Goal: Task Accomplishment & Management: Manage account settings

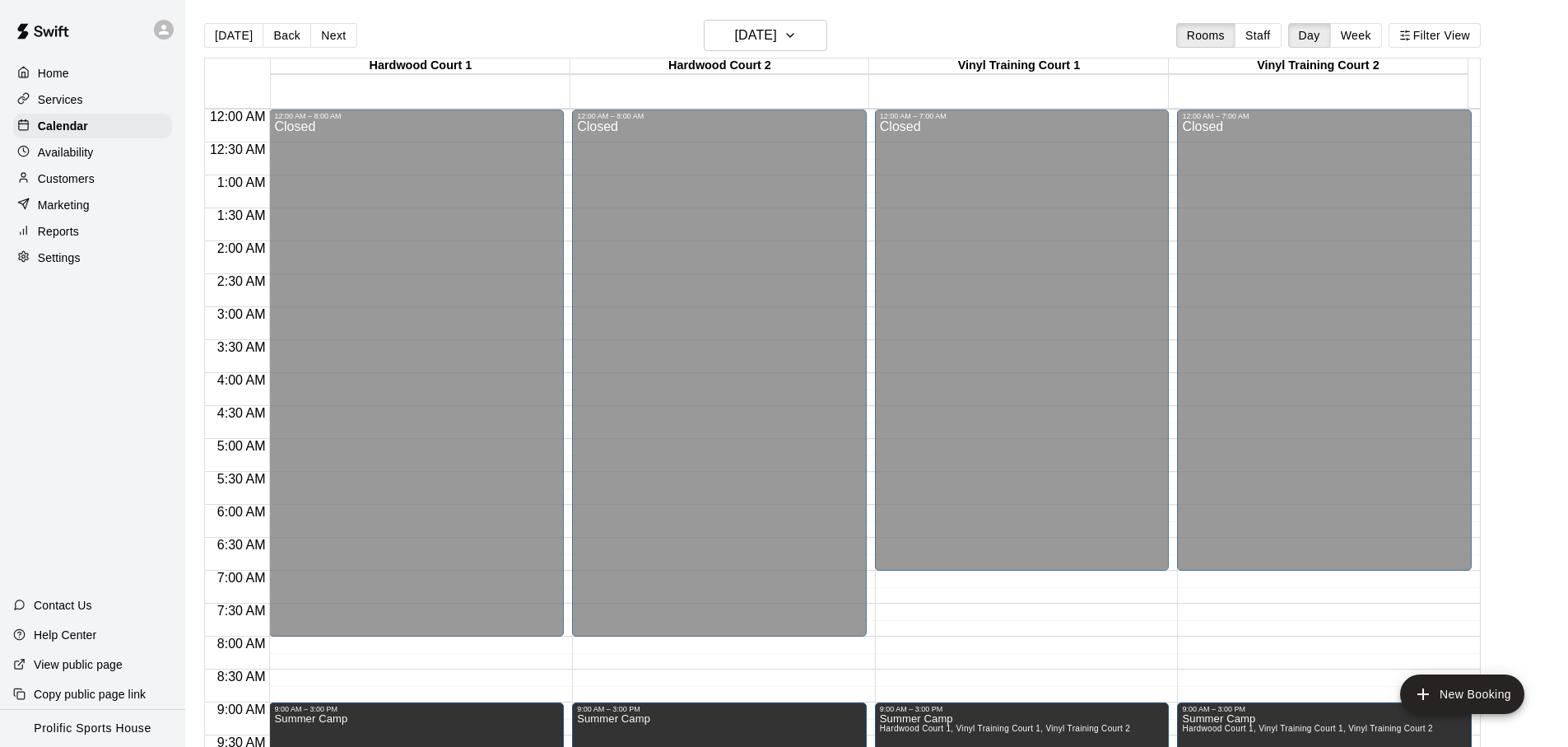
scroll to position [875, 0]
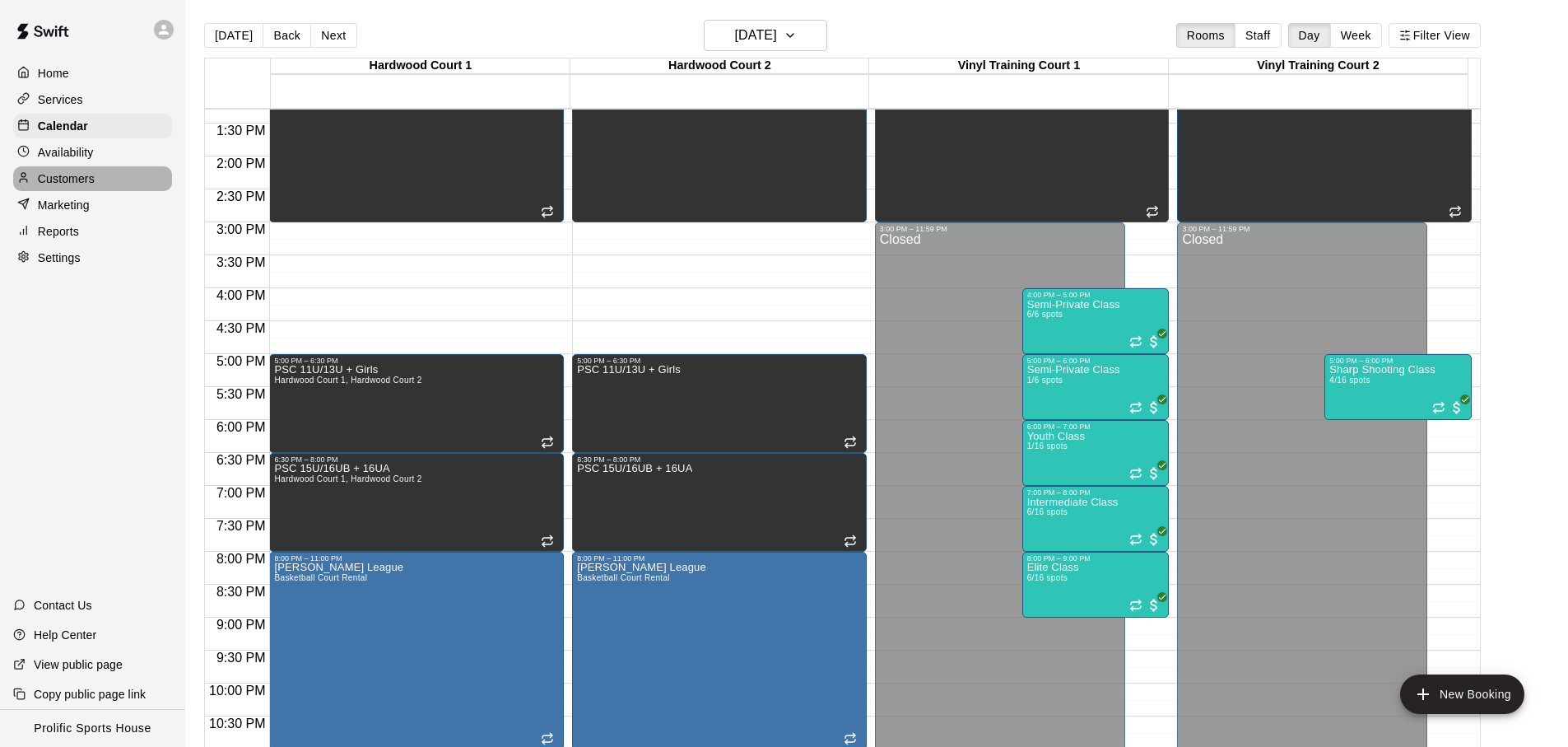
click at [74, 184] on p "Customers" at bounding box center [66, 179] width 57 height 17
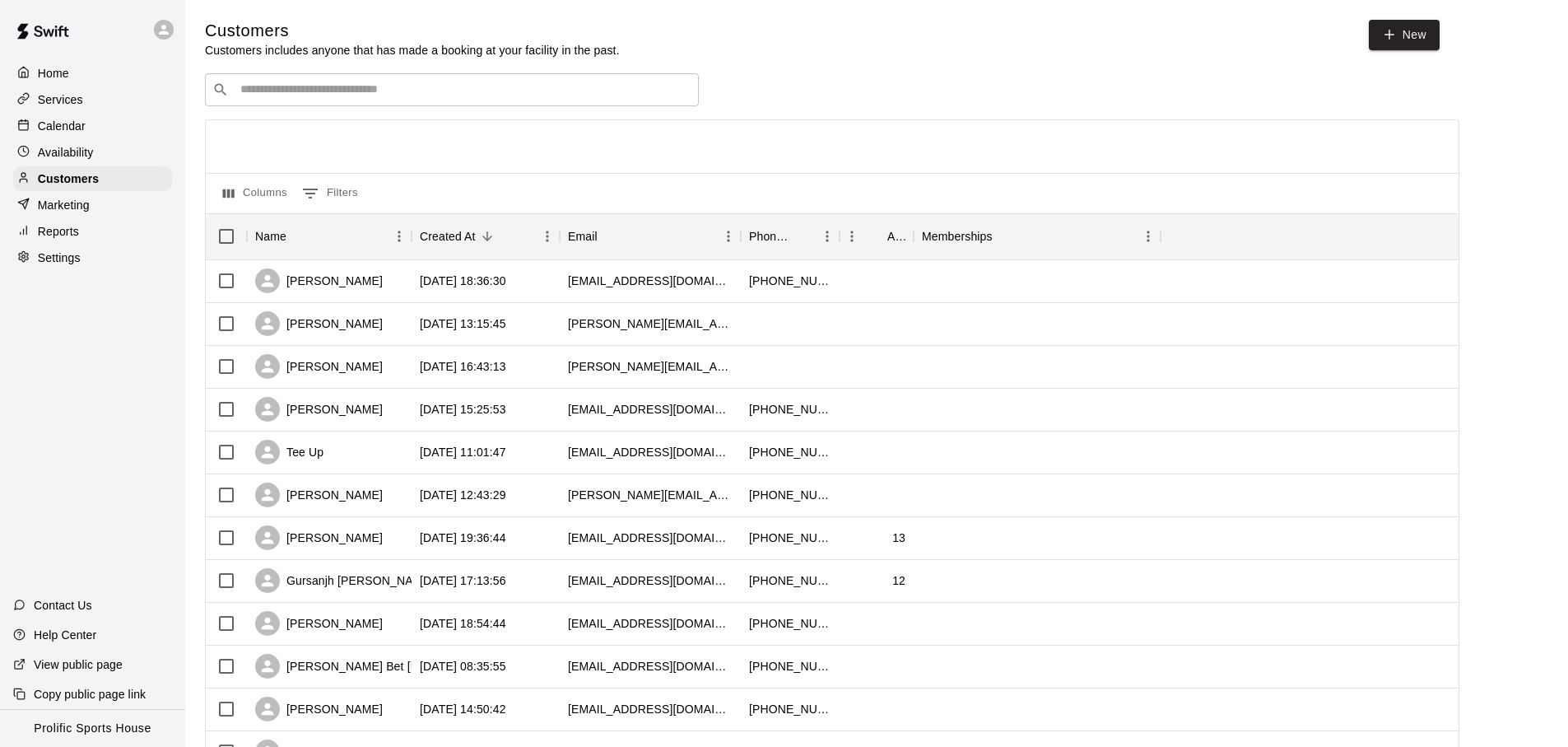
click at [376, 77] on div "​ ​" at bounding box center [451, 90] width 494 height 33
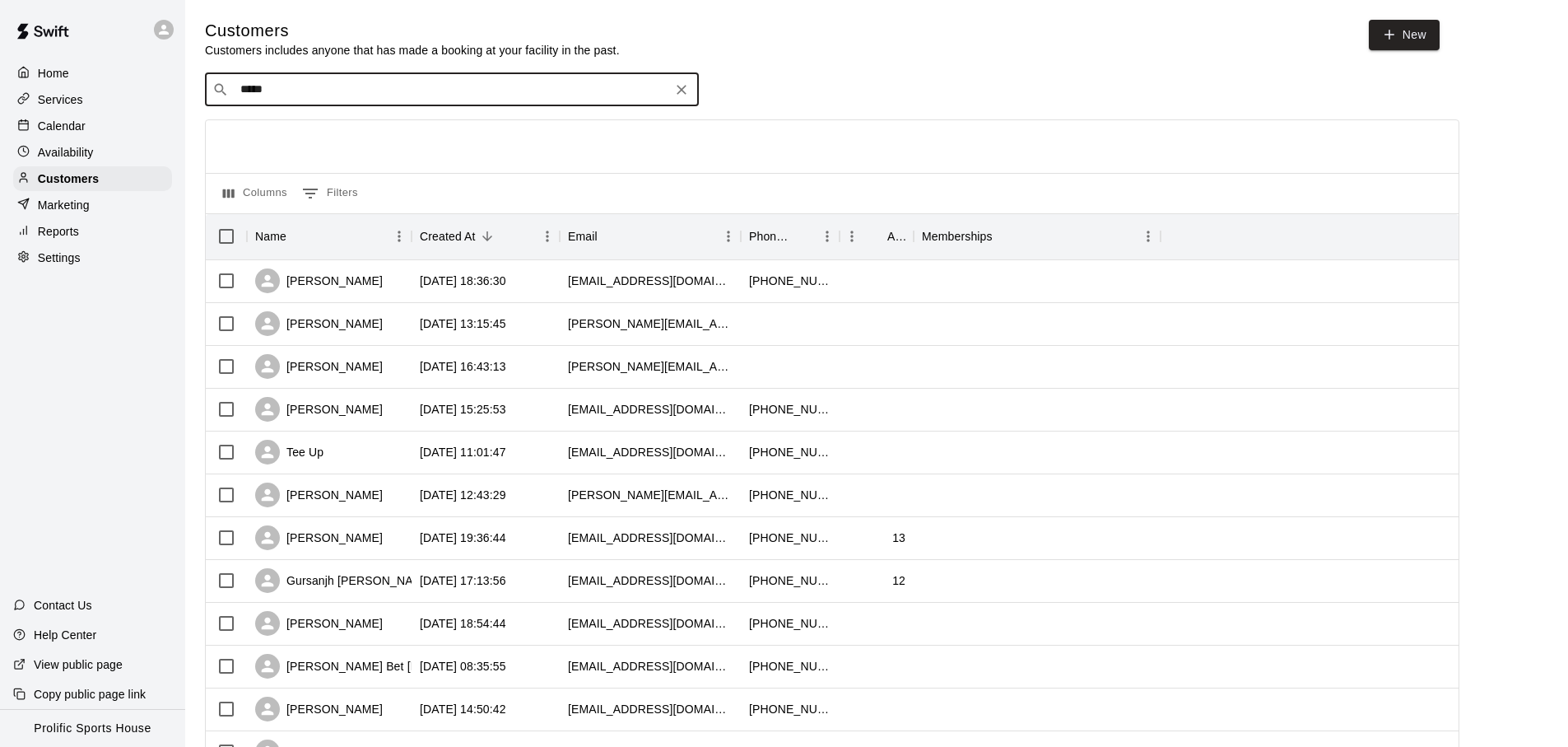
type input "******"
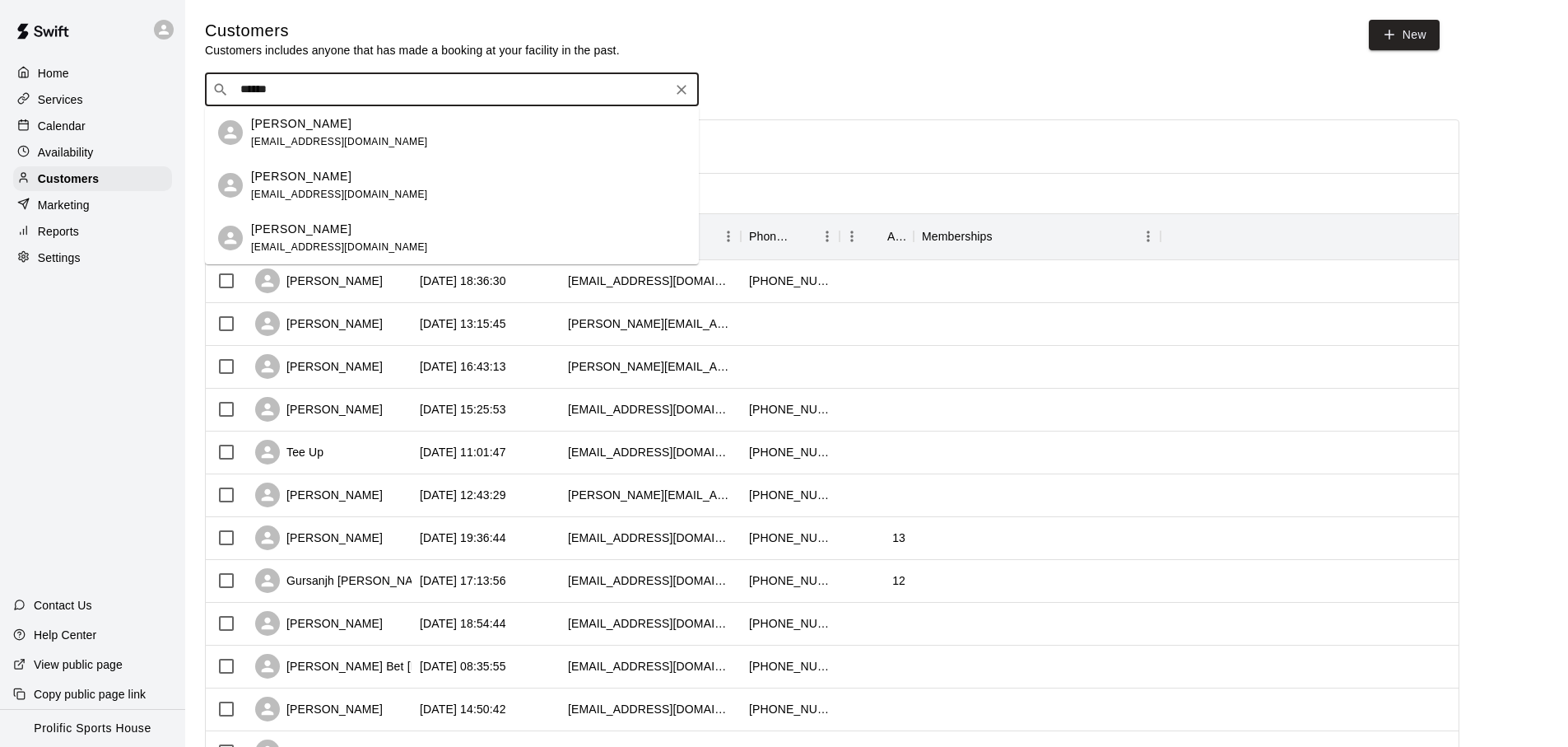
click at [363, 136] on div "[PERSON_NAME] [EMAIL_ADDRESS][DOMAIN_NAME]" at bounding box center [469, 132] width 434 height 36
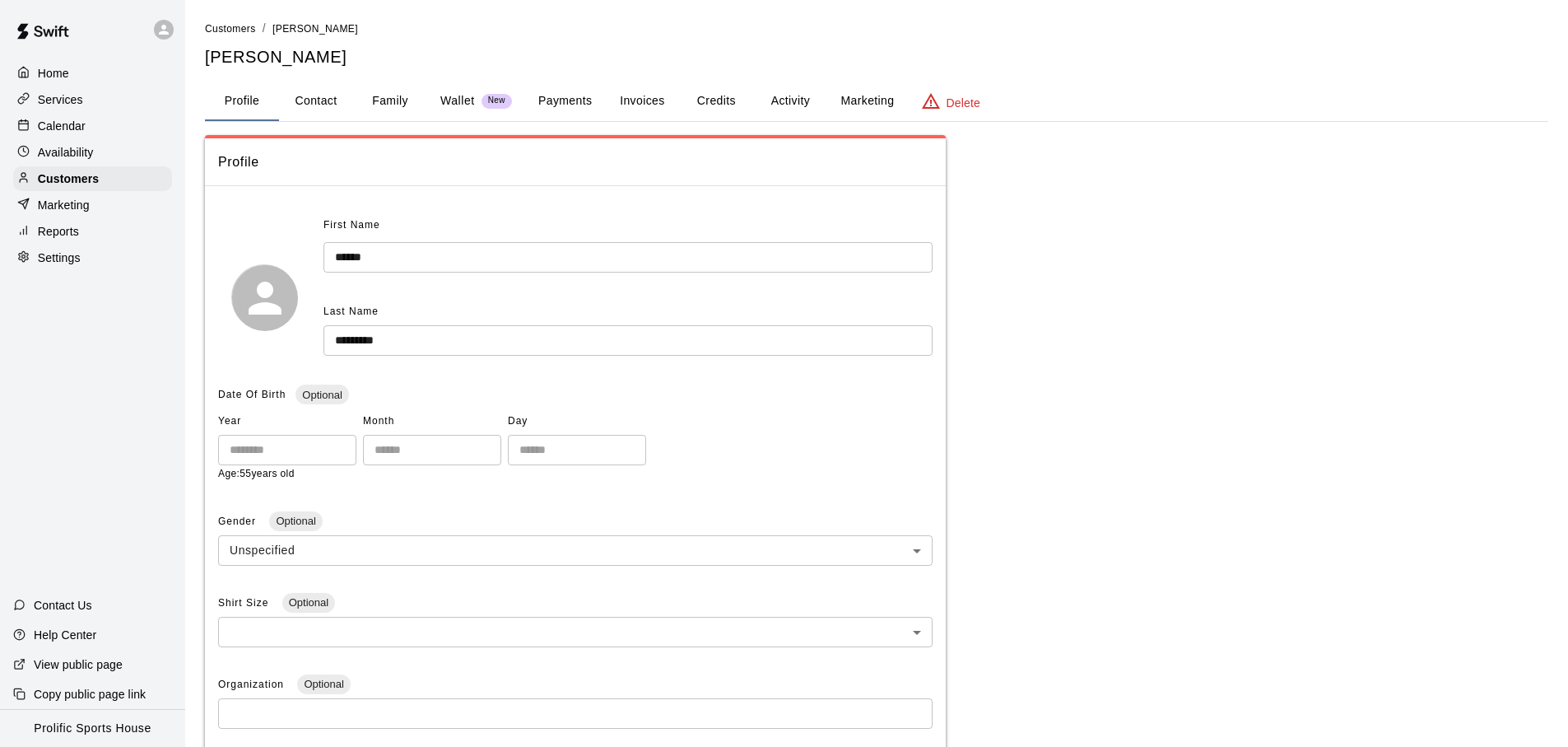
click at [335, 110] on button "Contact" at bounding box center [315, 101] width 74 height 39
select select "**"
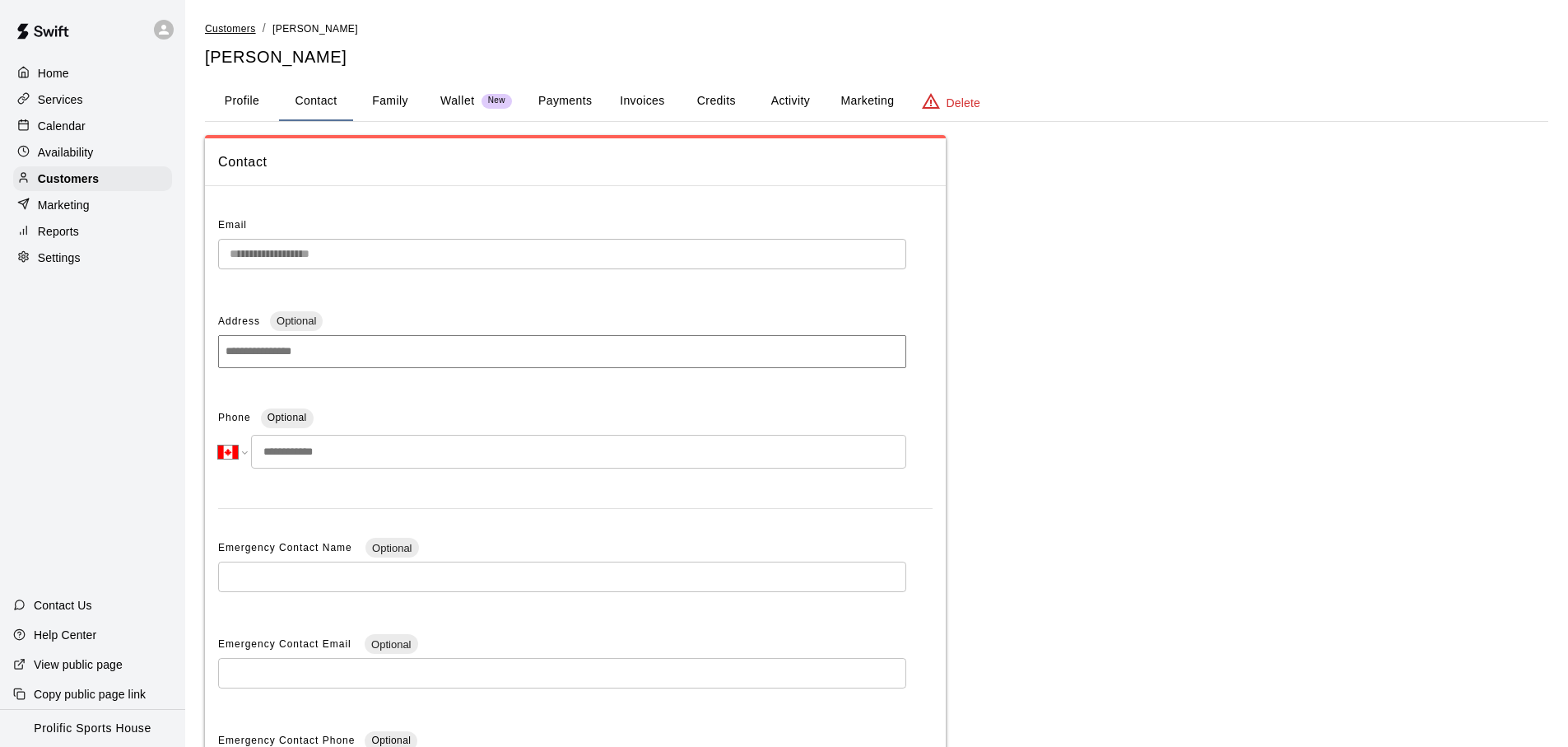
click at [246, 29] on span "Customers" at bounding box center [230, 29] width 51 height 12
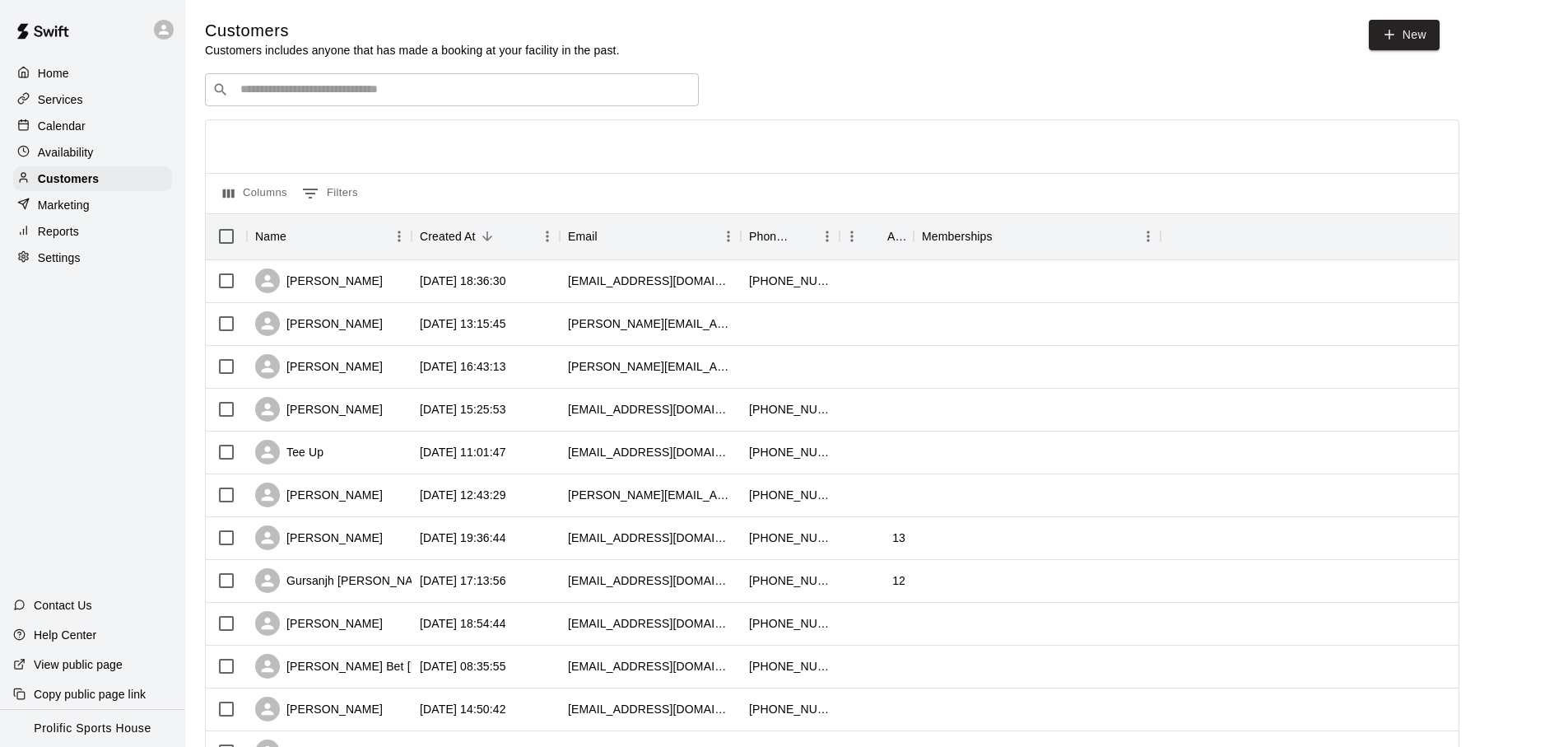
click at [316, 82] on input "Search customers by name or email" at bounding box center [464, 90] width 456 height 17
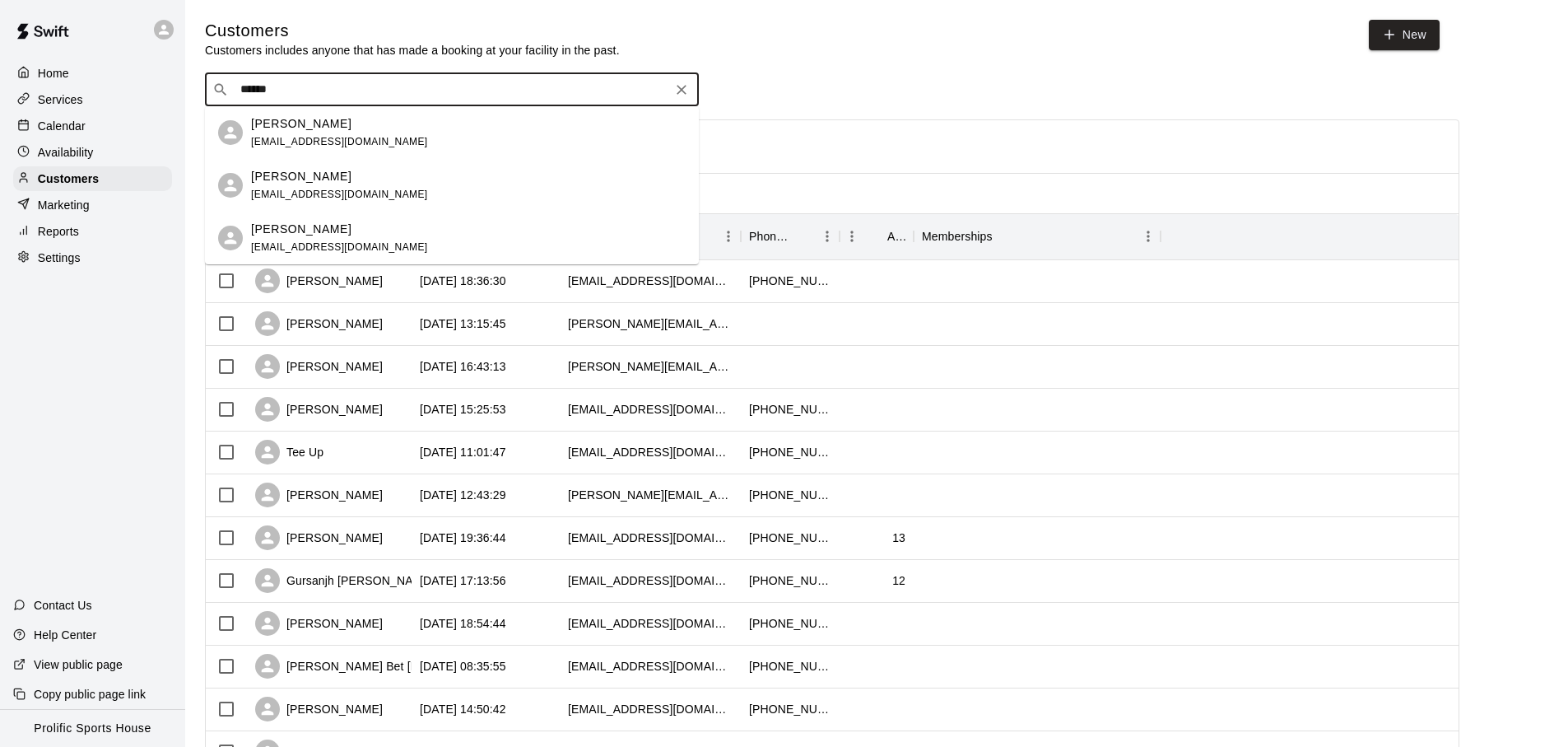
type input "*******"
click at [357, 186] on div "[PERSON_NAME] [EMAIL_ADDRESS][DOMAIN_NAME]" at bounding box center [340, 186] width 177 height 36
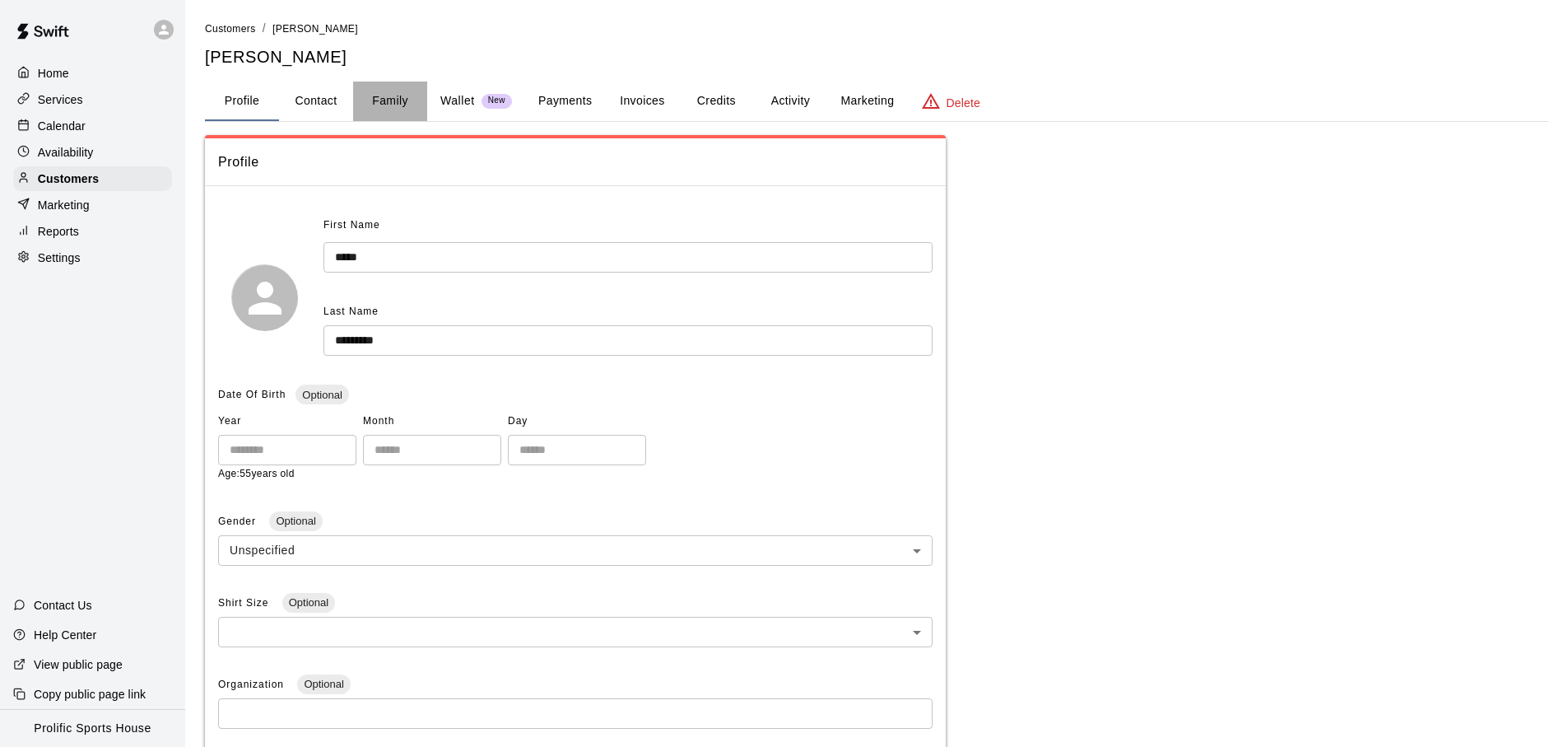
click at [392, 115] on button "Family" at bounding box center [390, 101] width 74 height 39
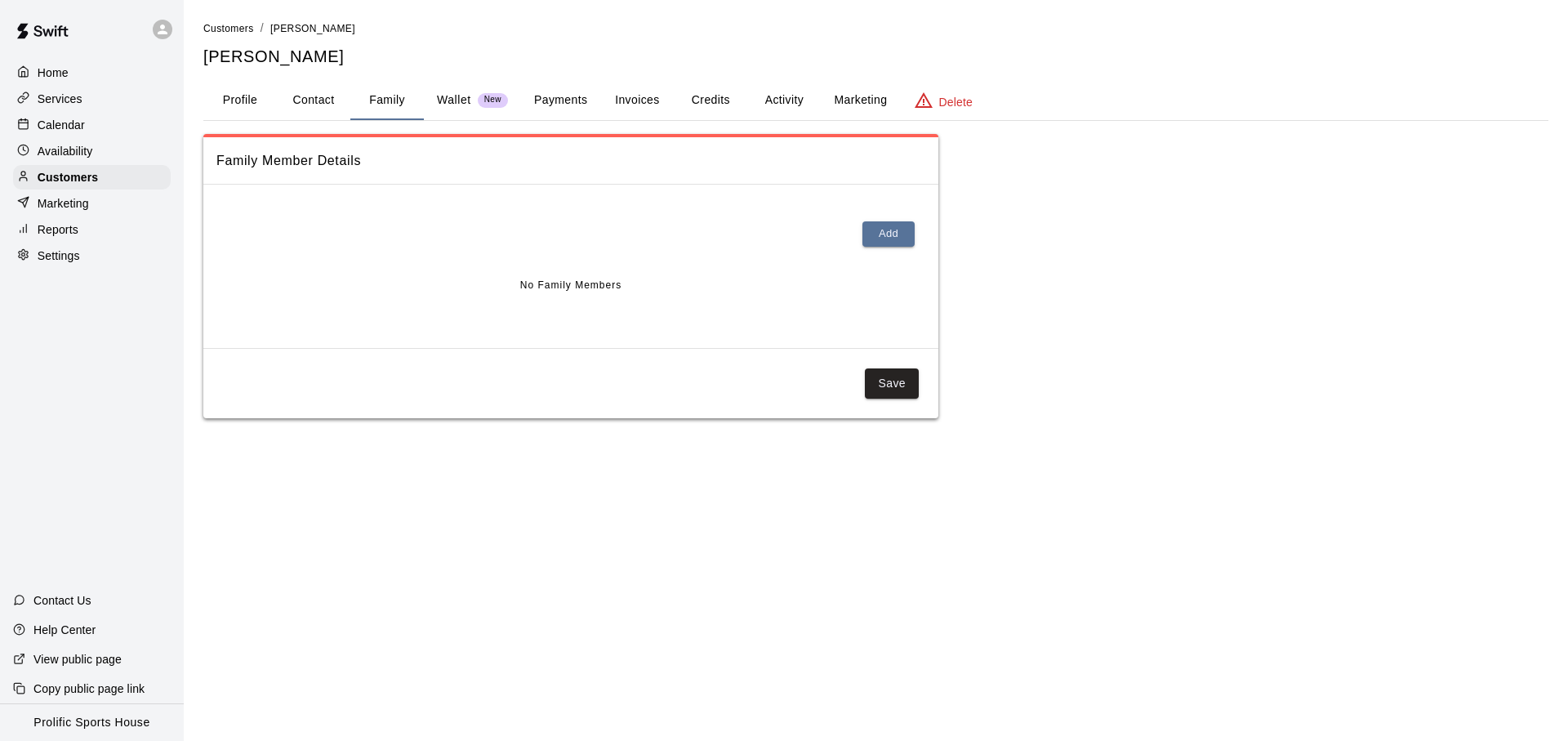
click at [301, 106] on button "Contact" at bounding box center [313, 100] width 74 height 39
select select "**"
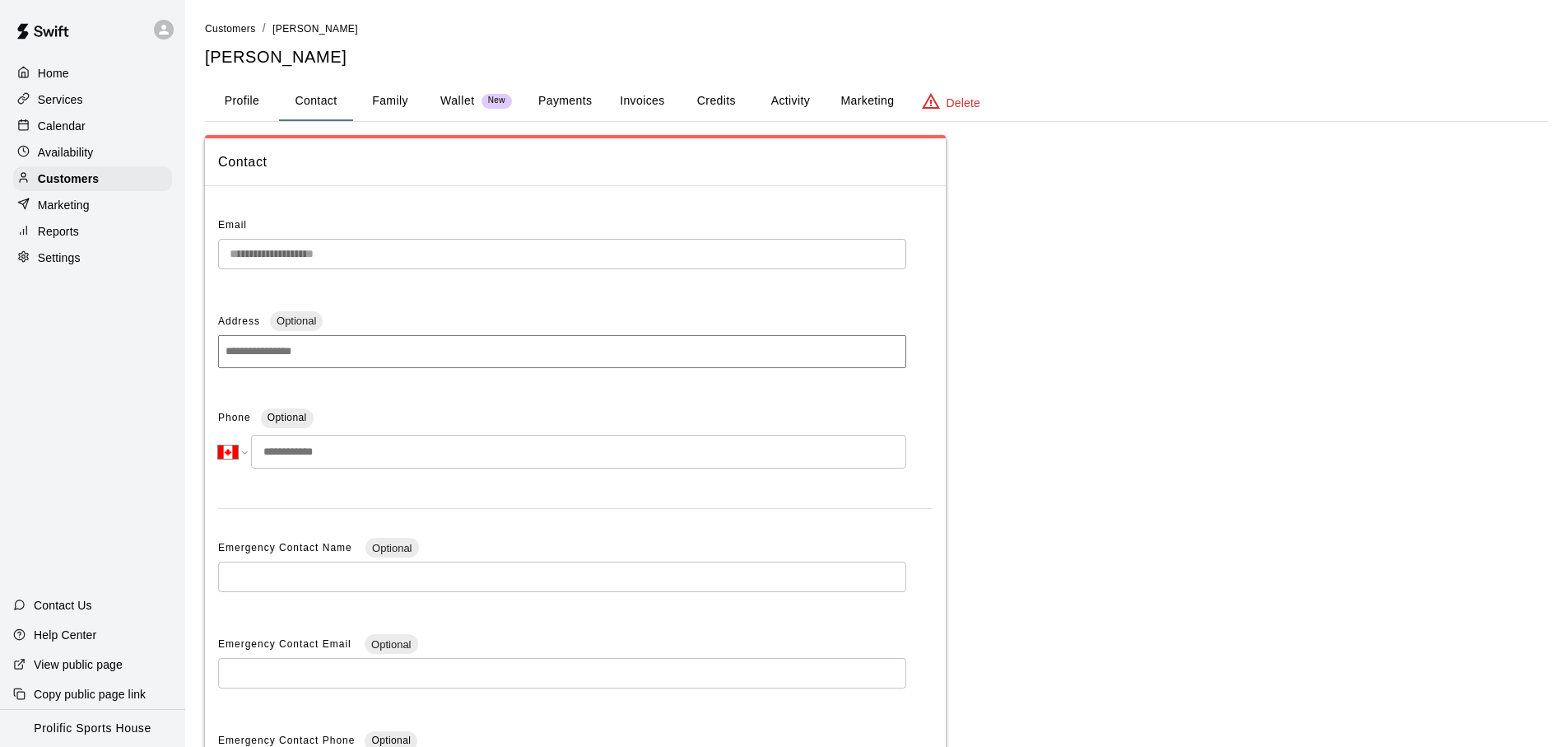
click at [77, 107] on p "Services" at bounding box center [60, 100] width 45 height 17
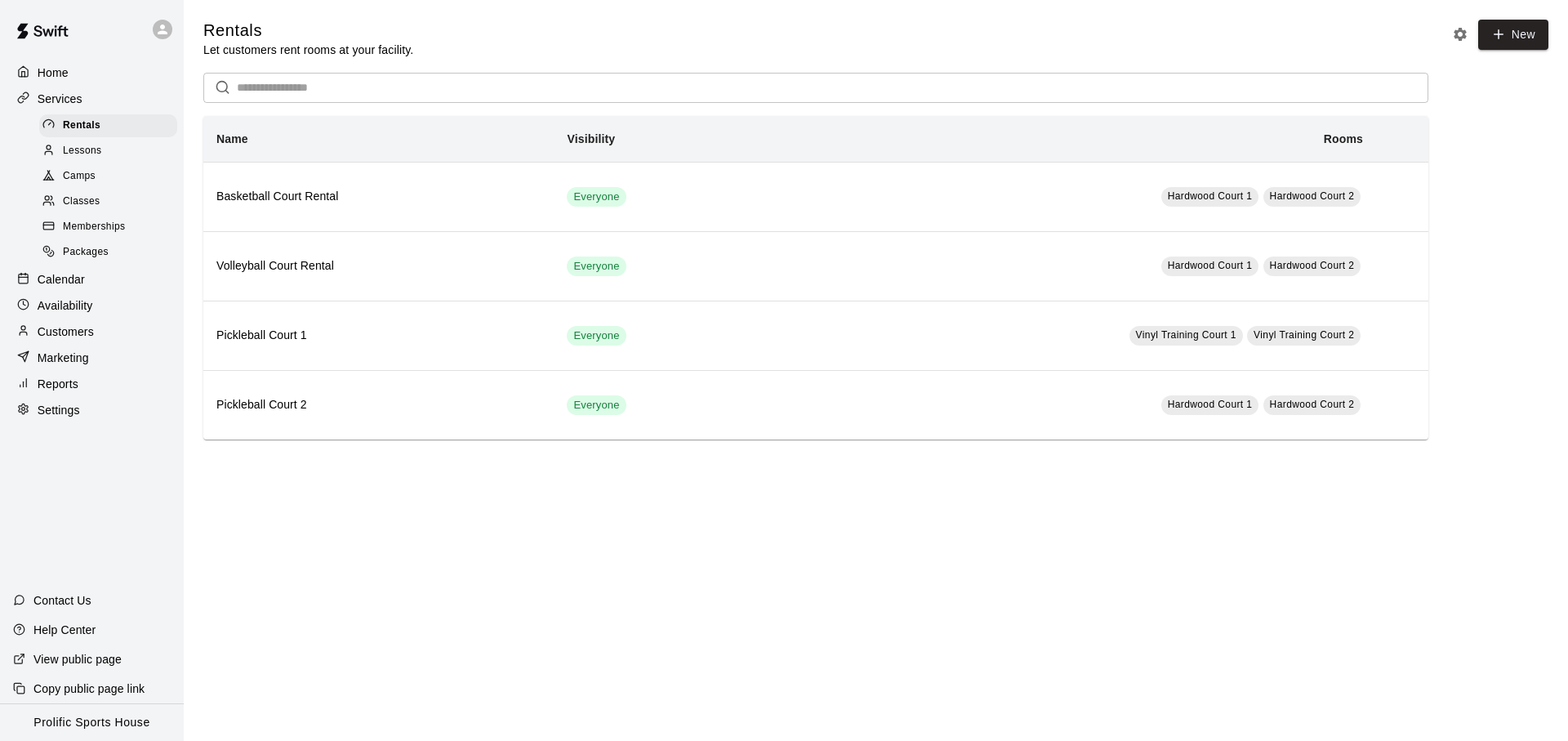
click at [75, 308] on p "Availability" at bounding box center [64, 306] width 55 height 17
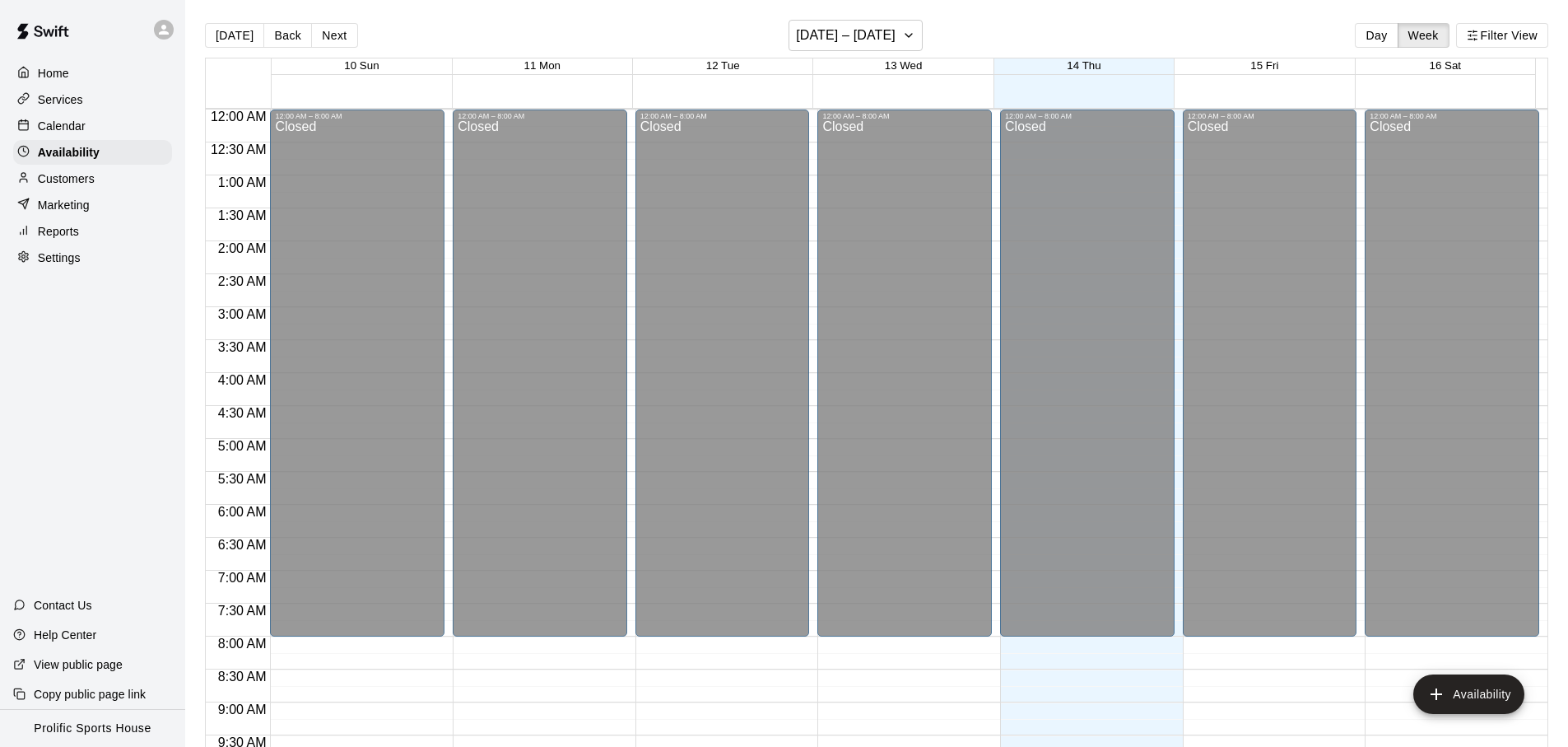
scroll to position [740, 0]
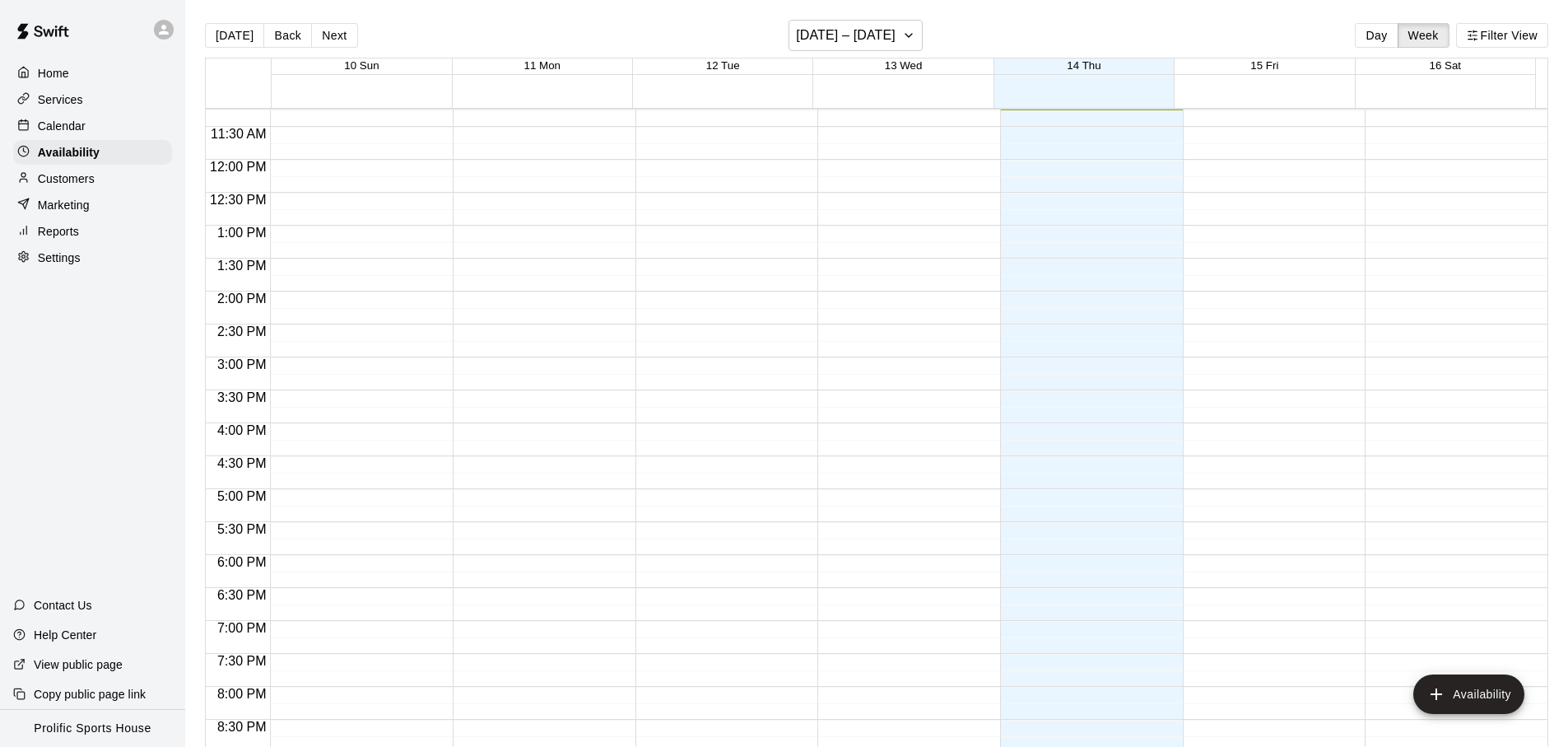
click at [56, 117] on p "Calendar" at bounding box center [61, 126] width 47 height 17
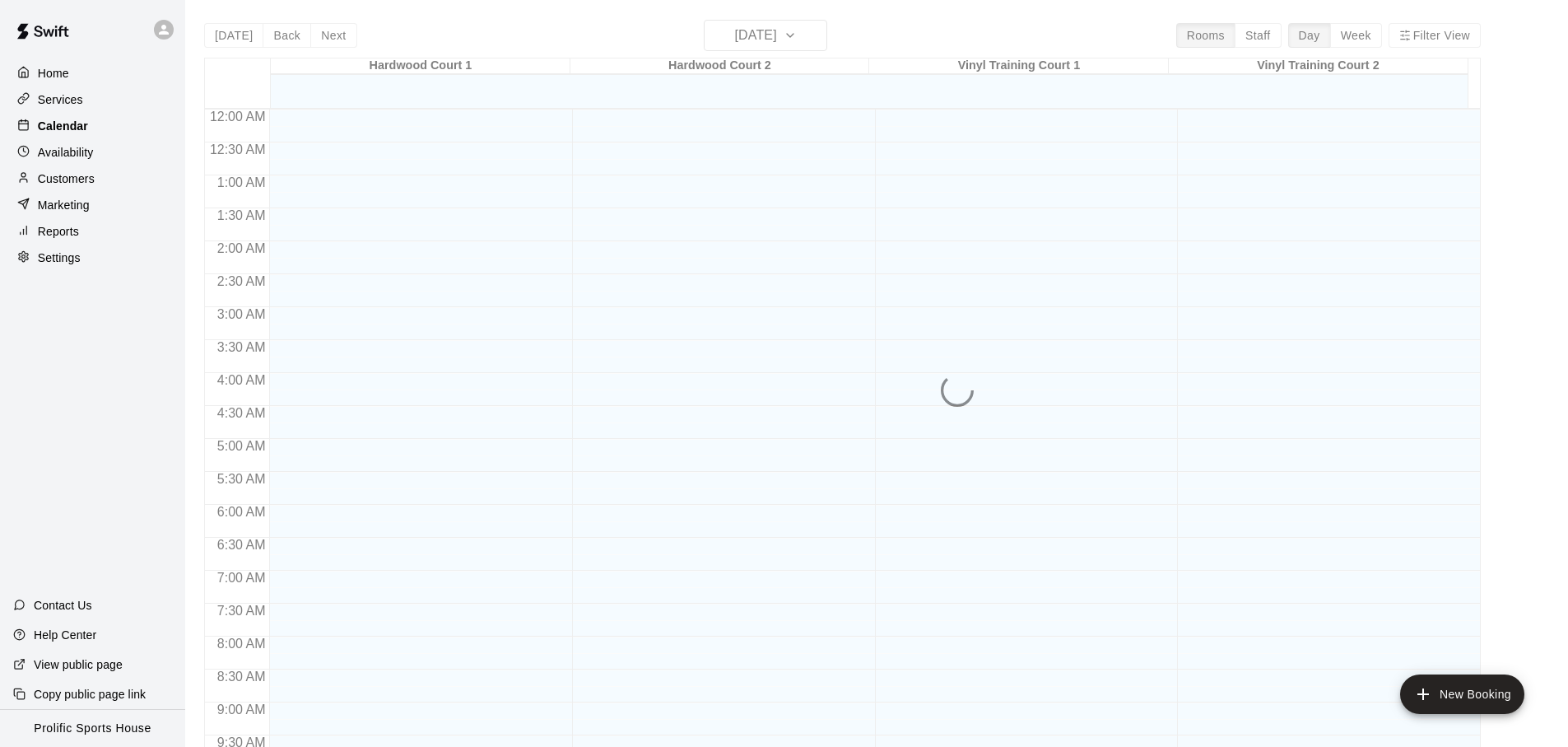
scroll to position [740, 0]
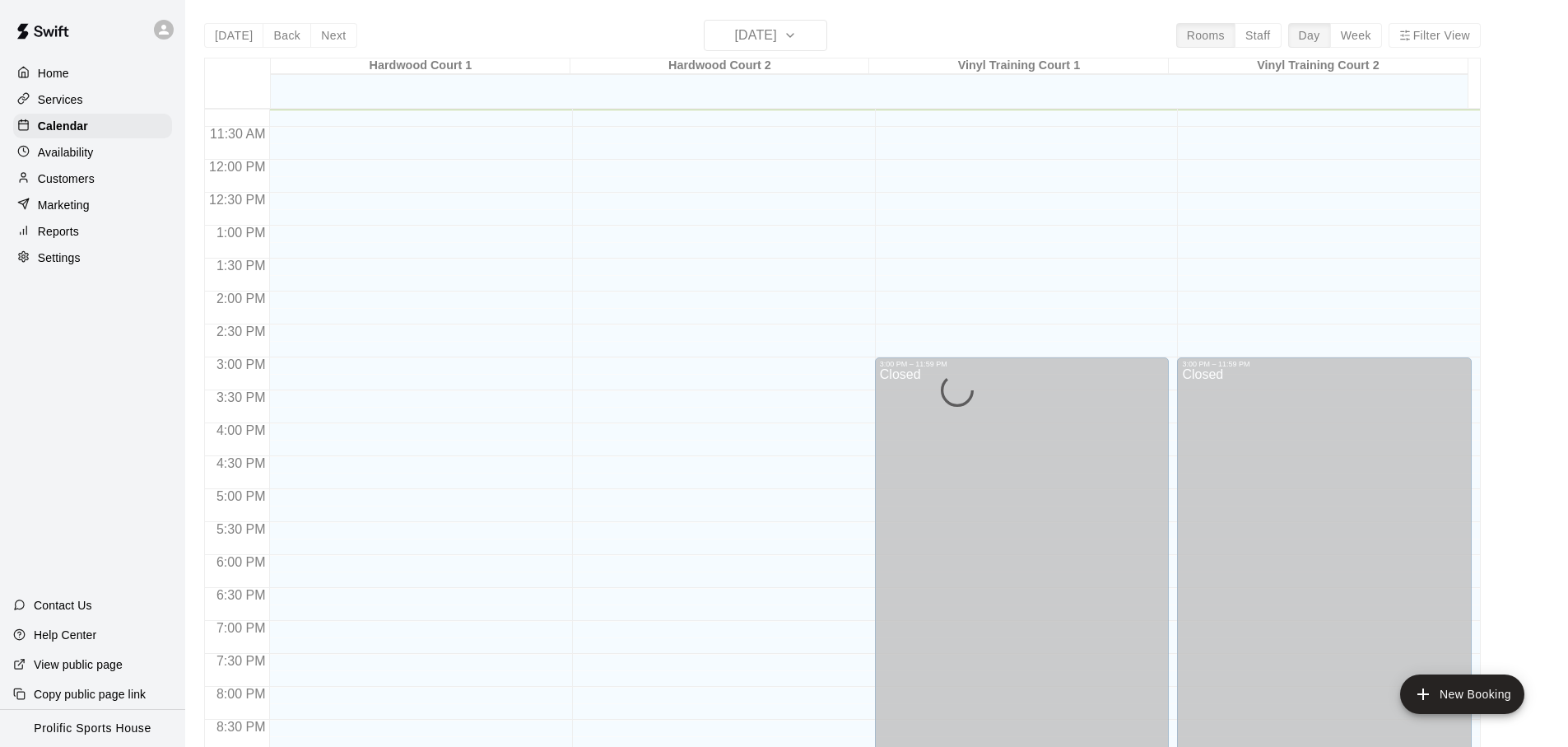
click at [92, 177] on p "Customers" at bounding box center [66, 179] width 57 height 17
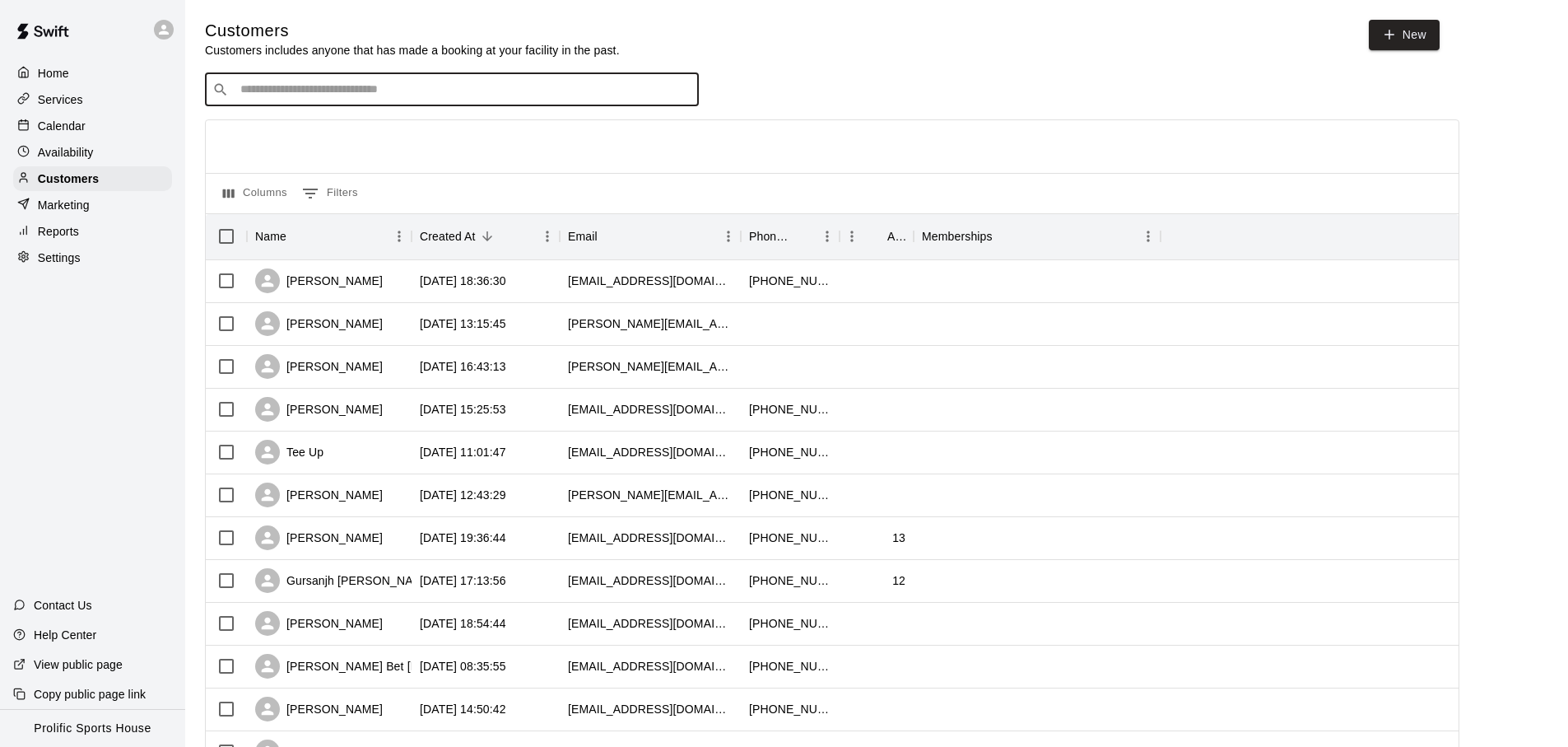
click at [306, 87] on input "Search customers by name or email" at bounding box center [464, 90] width 456 height 17
paste input "**********"
type input "**********"
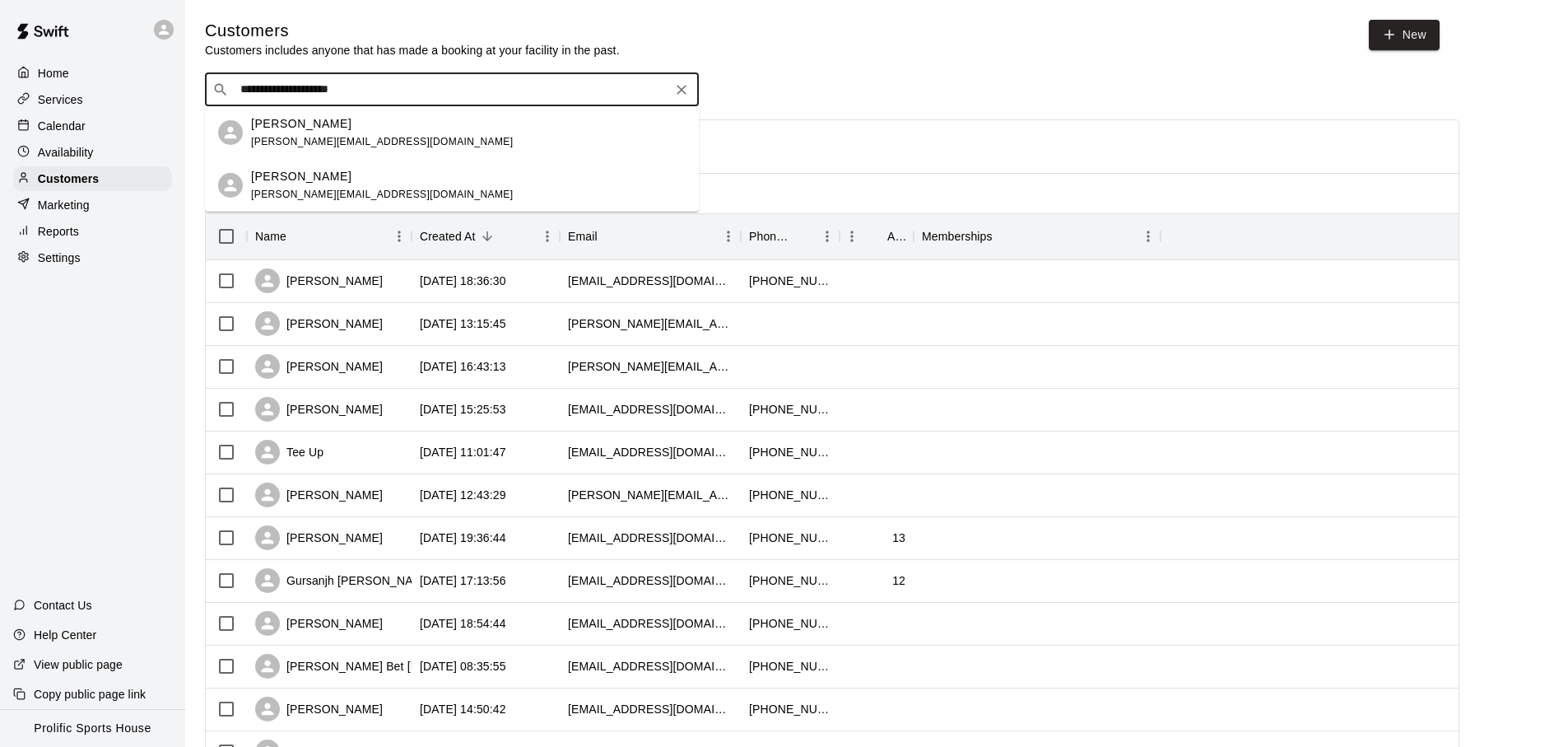
click at [399, 128] on div "[PERSON_NAME] [PERSON_NAME][EMAIL_ADDRESS][DOMAIN_NAME]" at bounding box center [469, 132] width 434 height 36
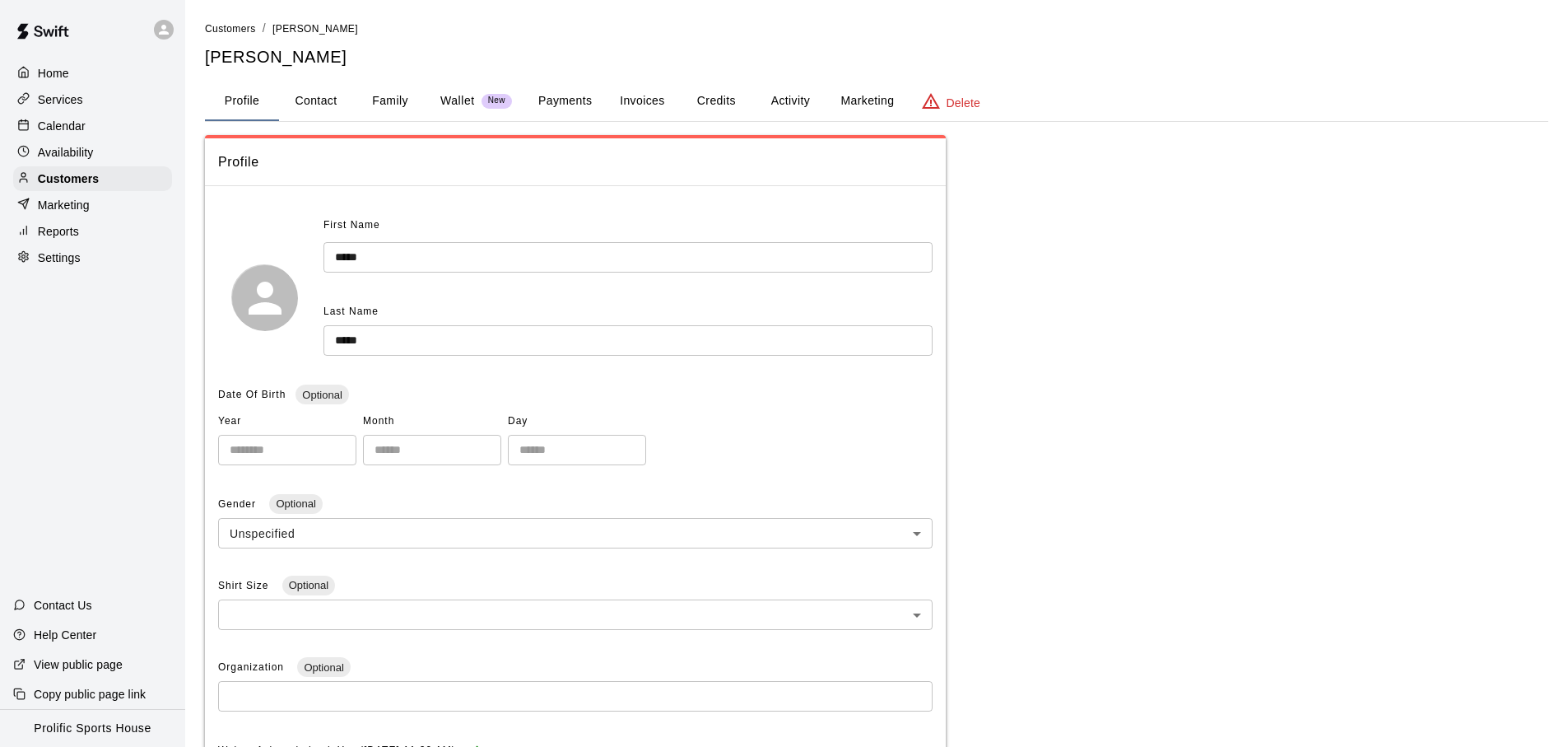
click at [705, 103] on button "Credits" at bounding box center [716, 101] width 74 height 39
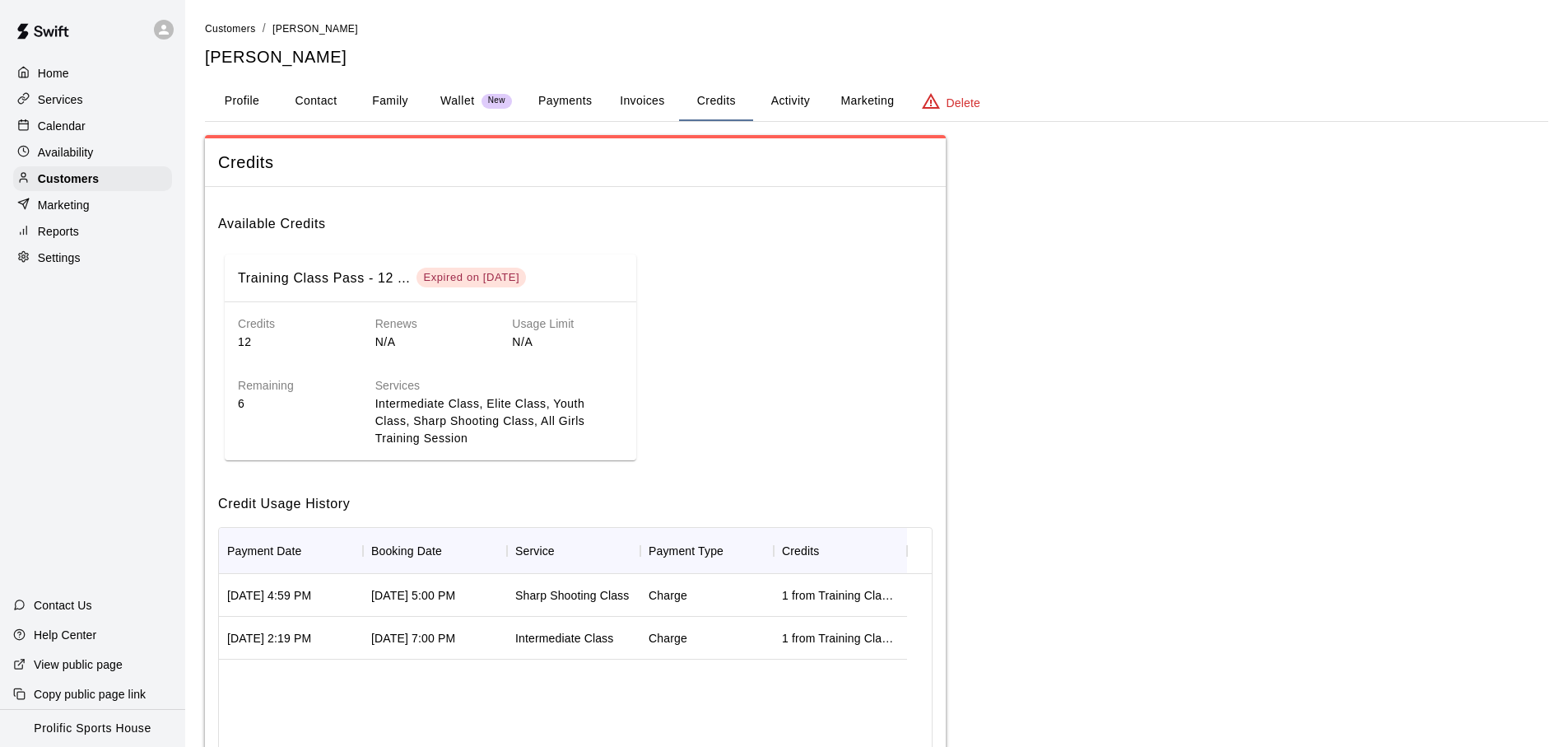
click at [772, 102] on button "Activity" at bounding box center [790, 101] width 74 height 39
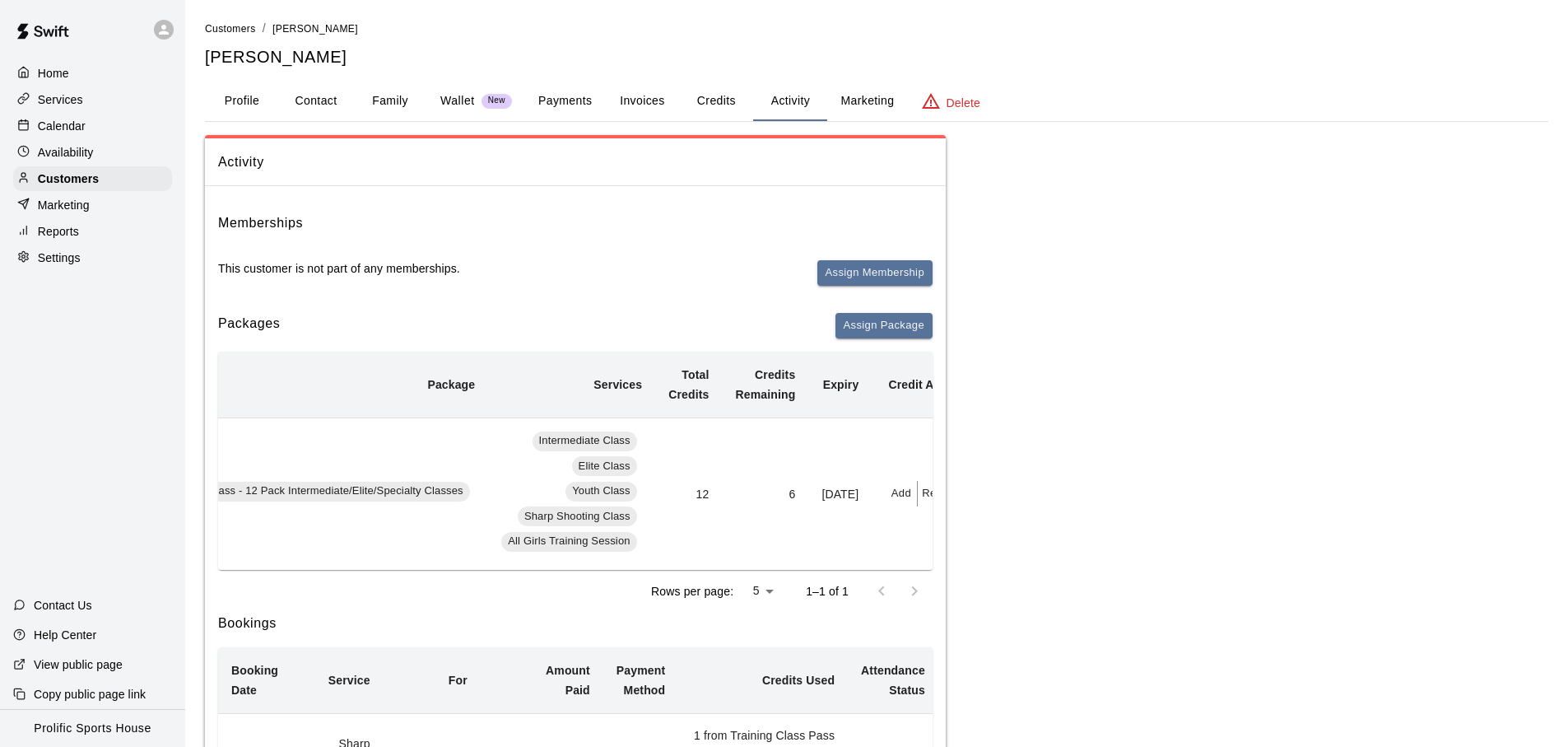
scroll to position [0, 226]
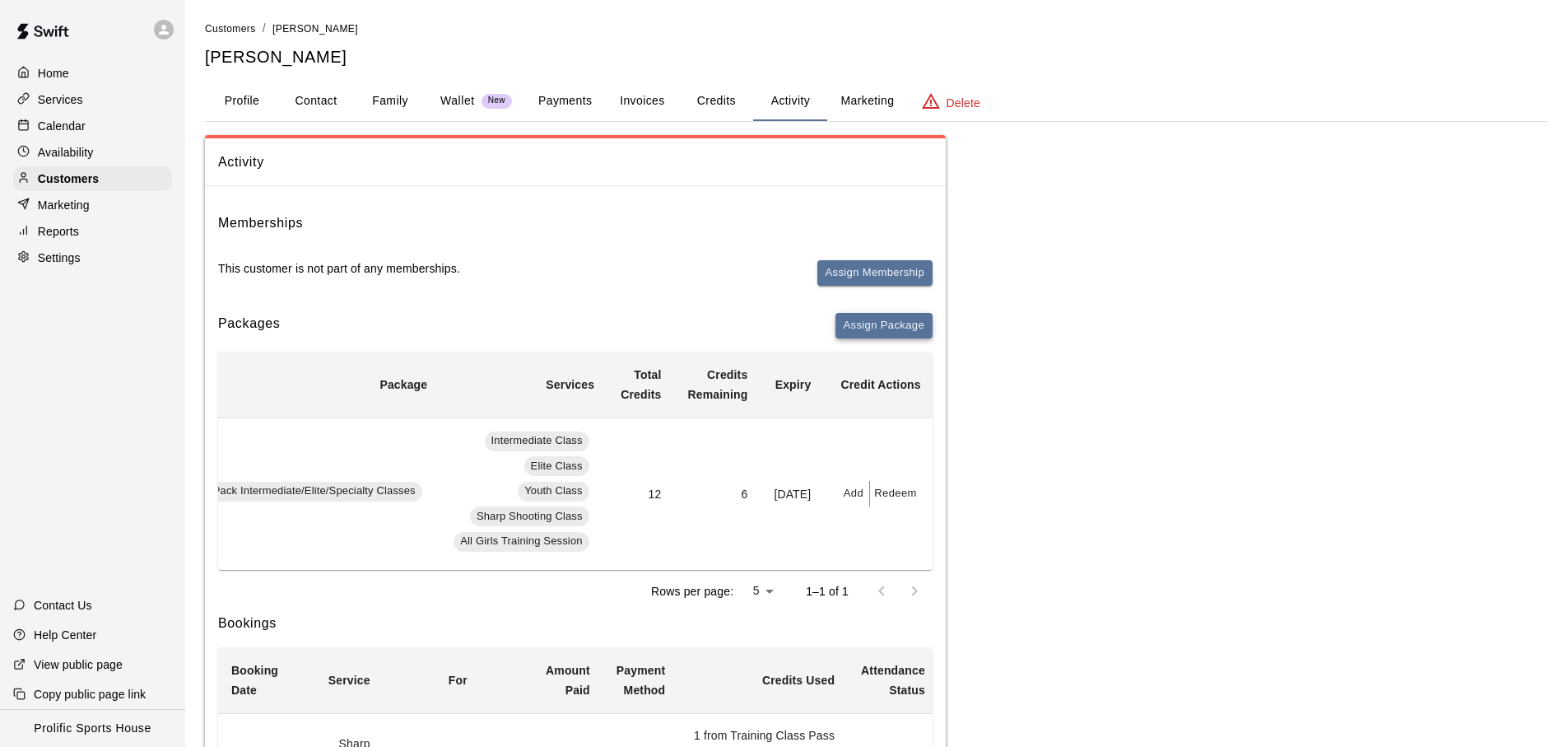
click at [877, 331] on button "Assign Package" at bounding box center [884, 326] width 97 height 26
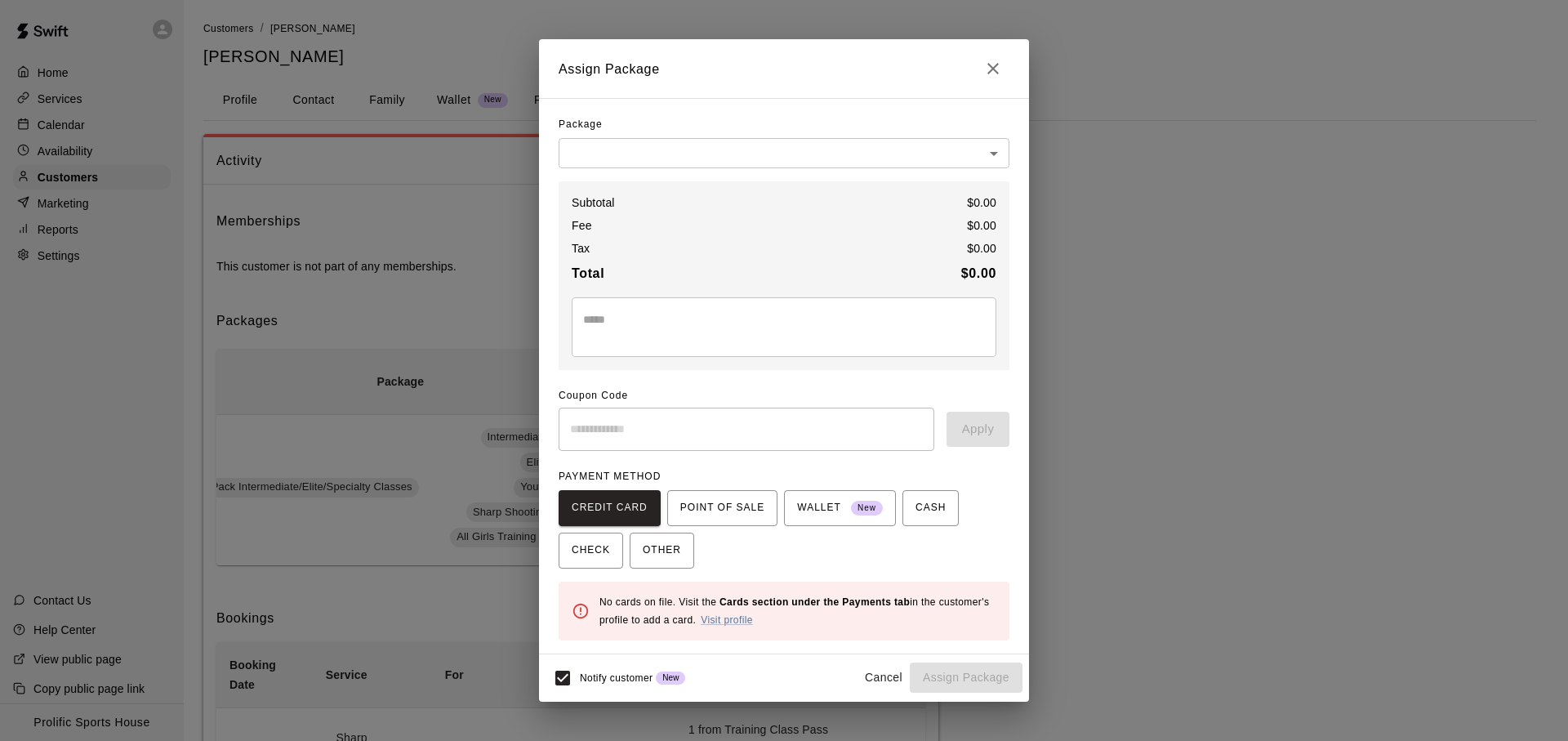
click at [743, 158] on body "Home Services Calendar Availability Customers Marketing Reports Settings Contac…" at bounding box center [784, 493] width 1568 height 986
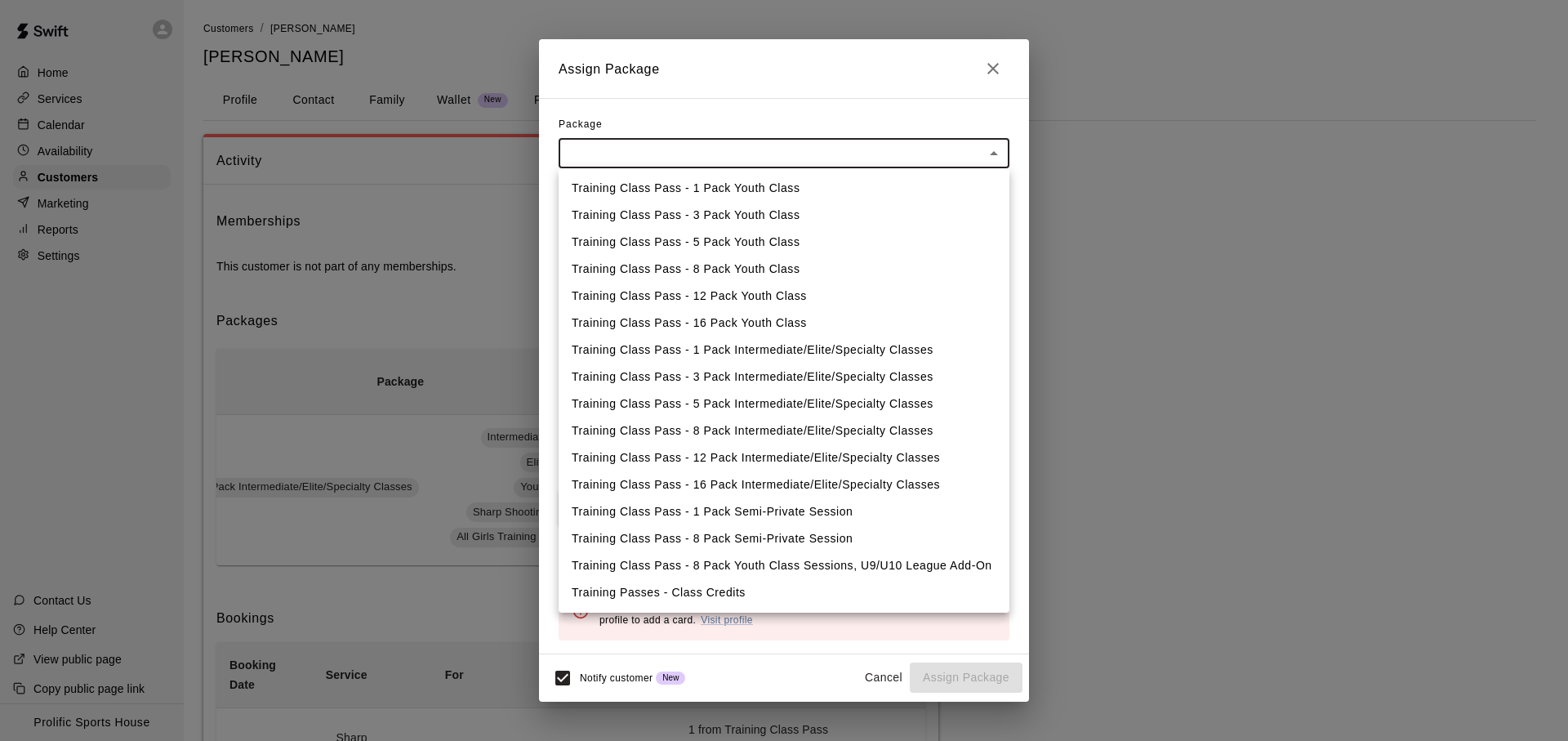
click at [753, 604] on li "Training Passes - Class Credits" at bounding box center [784, 592] width 451 height 27
type input "**********"
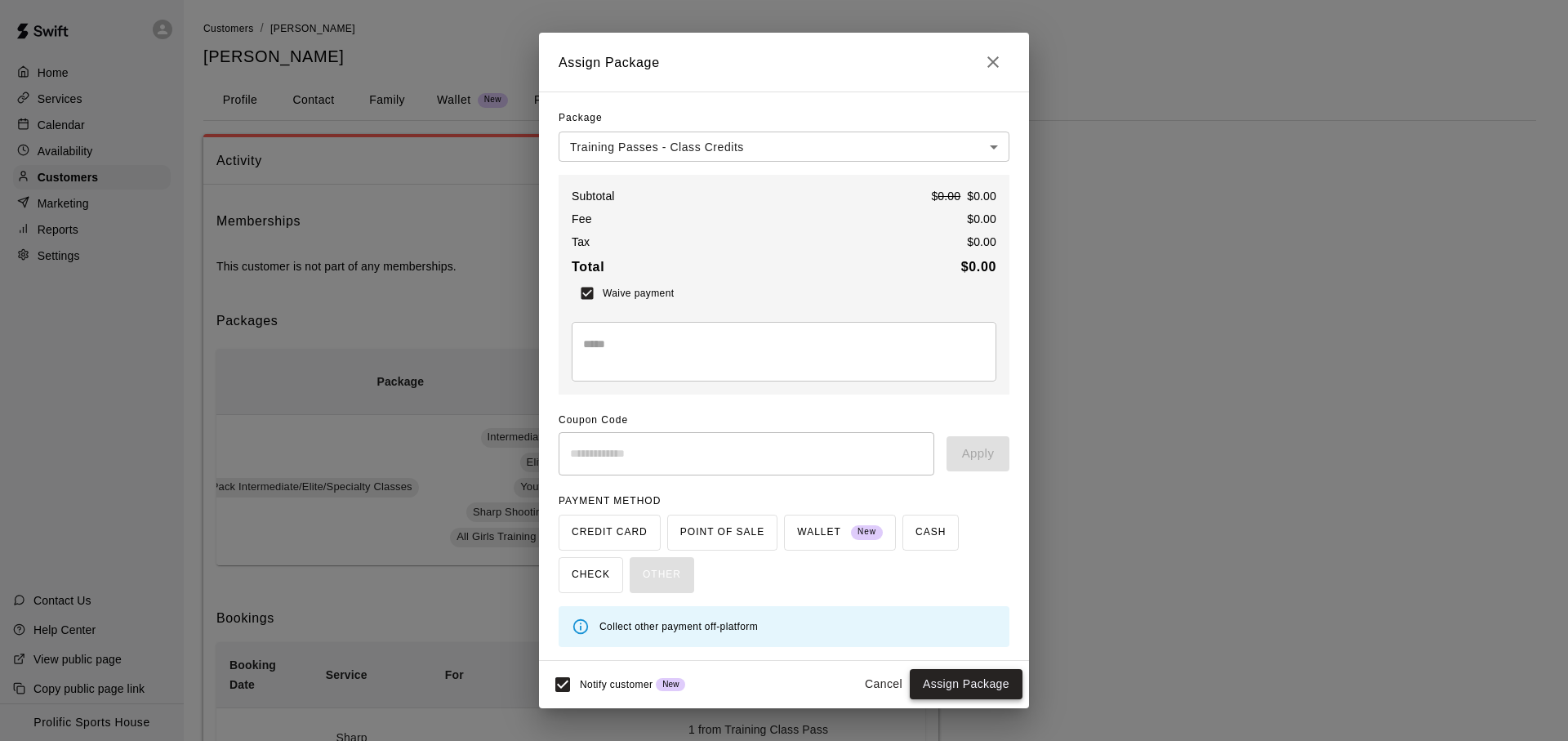
click at [943, 690] on button "Assign Package" at bounding box center [967, 684] width 112 height 31
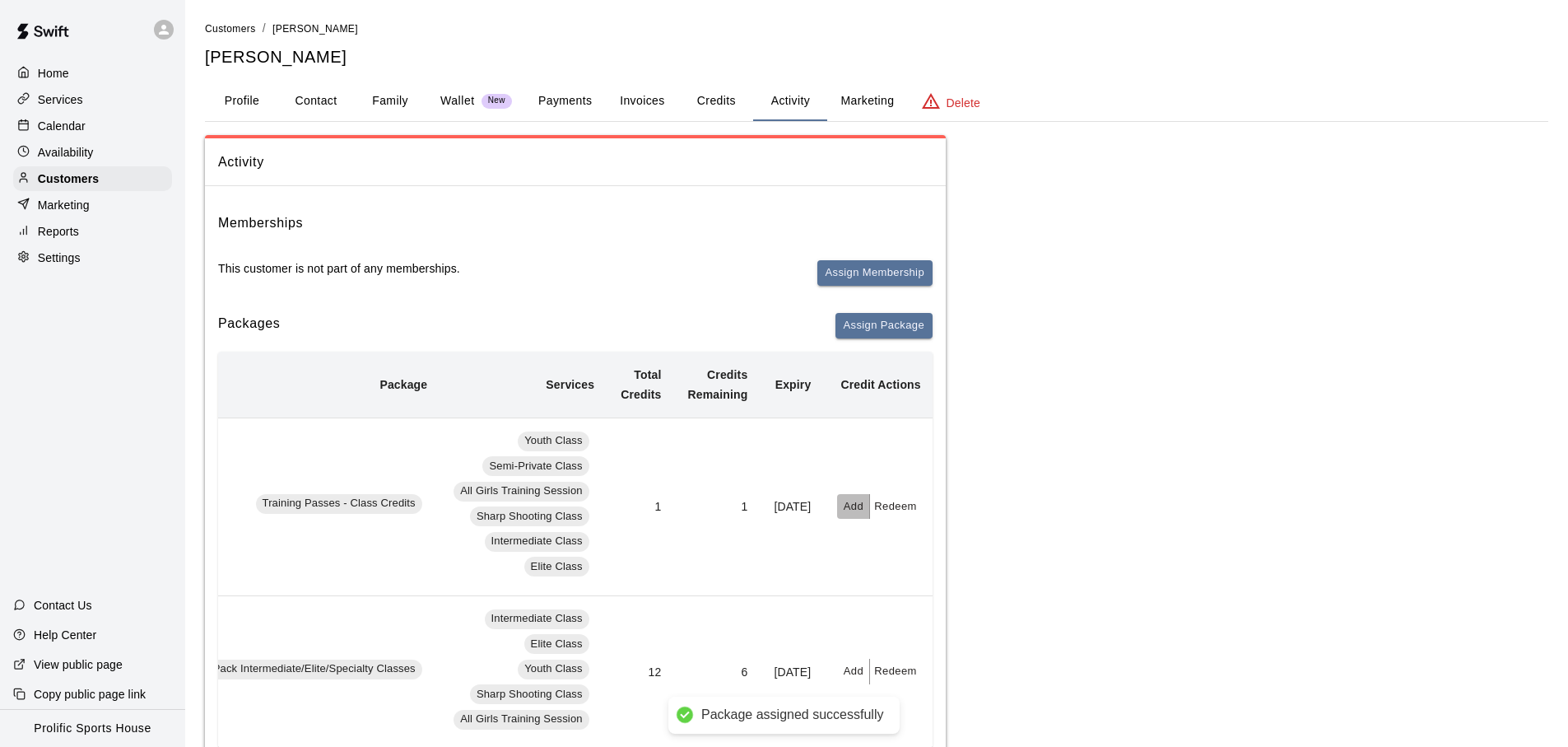
click at [870, 511] on button "Add" at bounding box center [854, 506] width 33 height 26
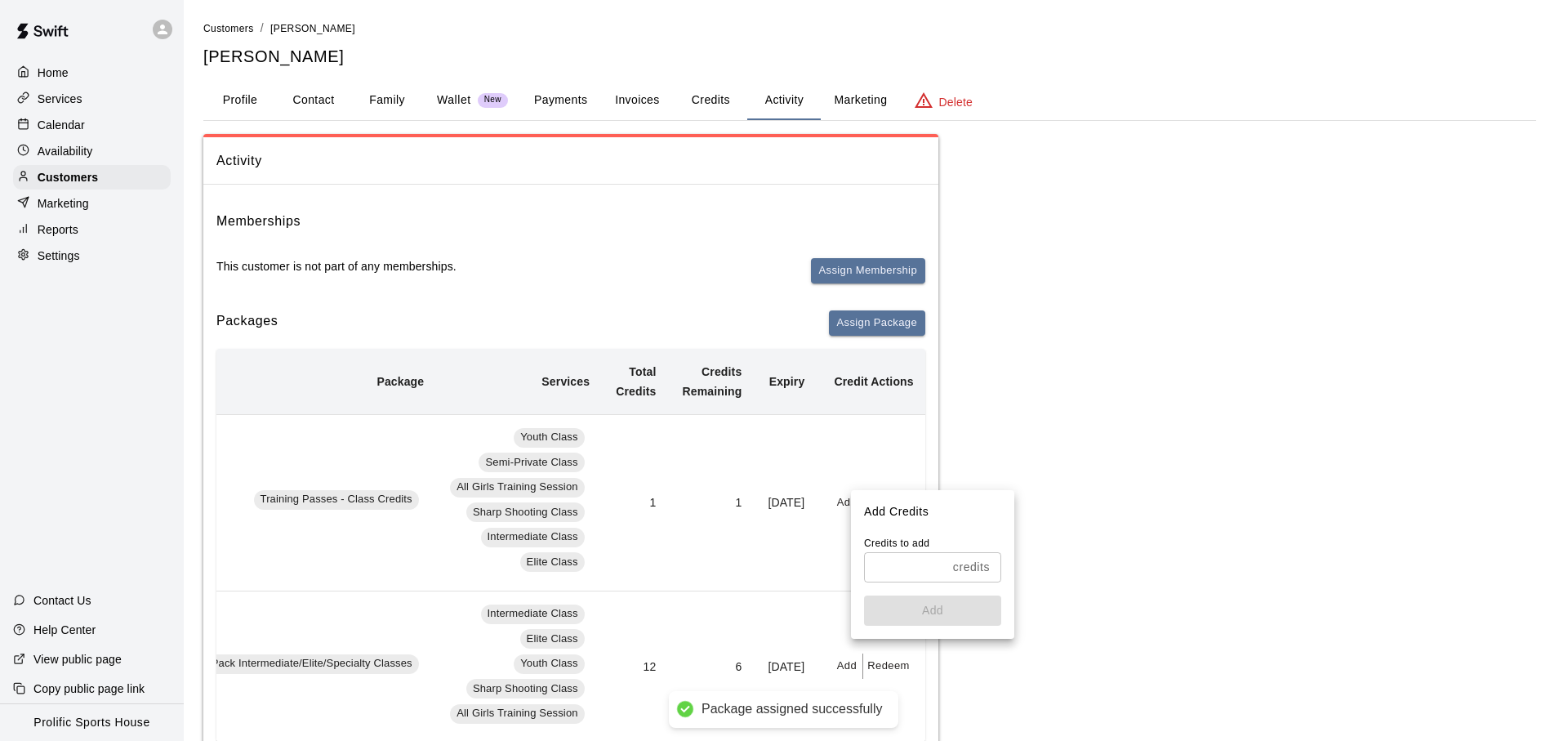
click at [911, 571] on input "text" at bounding box center [905, 567] width 83 height 31
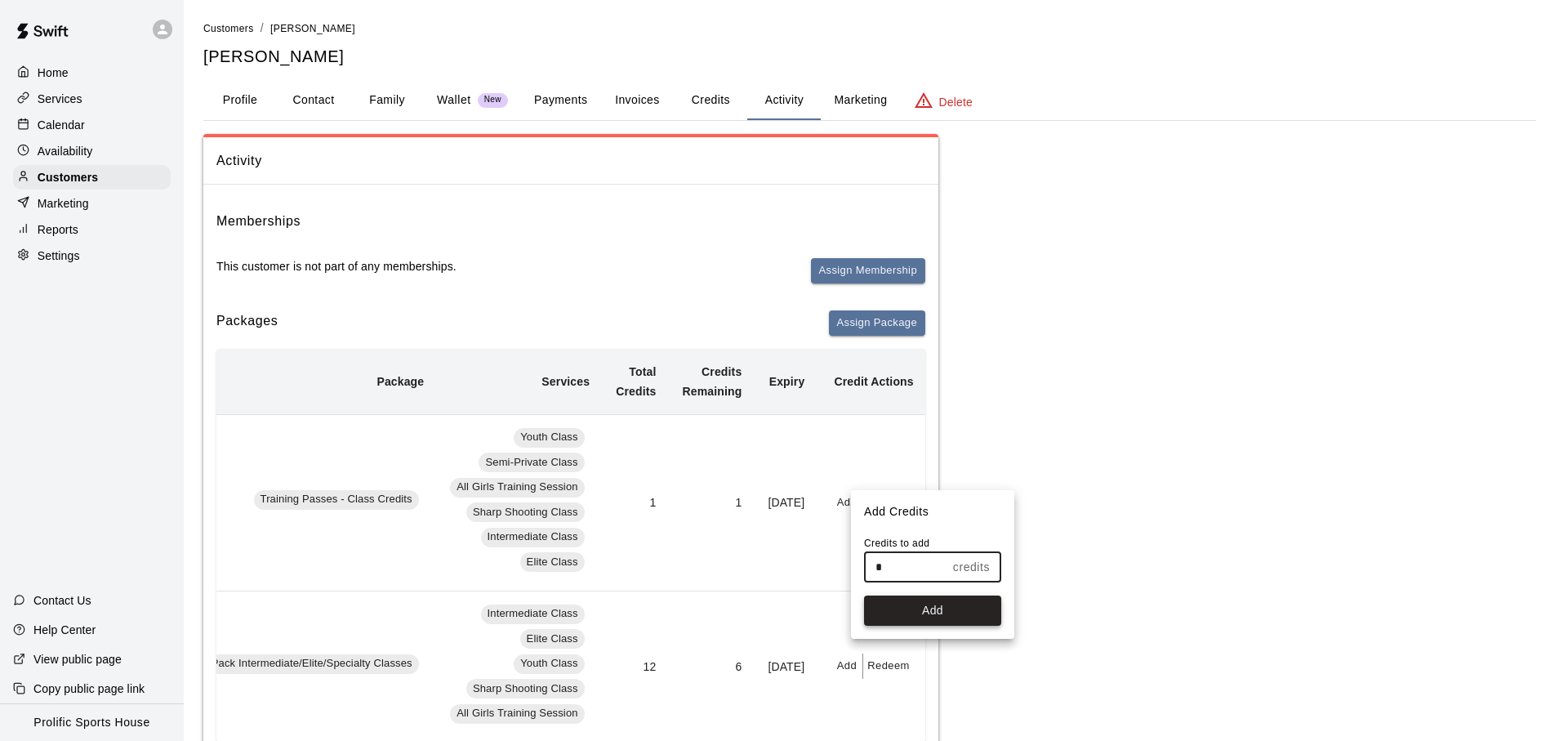
type input "*"
click at [951, 608] on button "Add" at bounding box center [933, 610] width 137 height 31
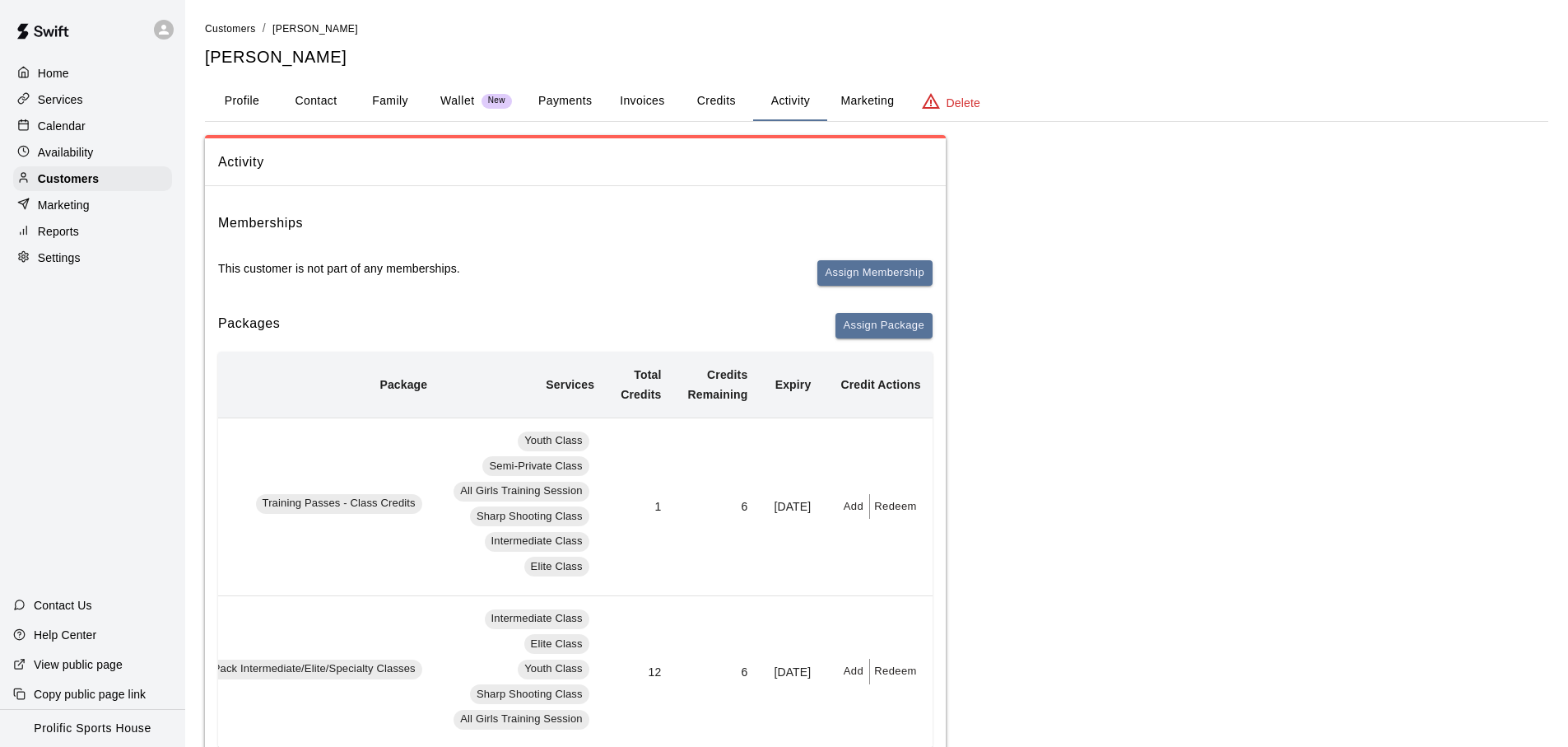
click at [719, 574] on td "6" at bounding box center [717, 506] width 87 height 178
